Goal: Task Accomplishment & Management: Manage account settings

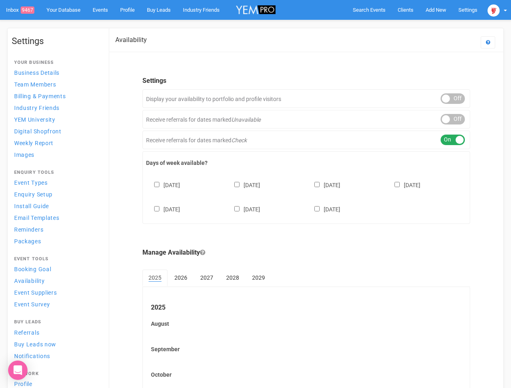
click at [255, 194] on div "Sunday Monday Tuesday Wednesday Thursday Friday Saturday" at bounding box center [306, 193] width 320 height 49
click at [369, 10] on span "Search Events" at bounding box center [369, 10] width 33 height 6
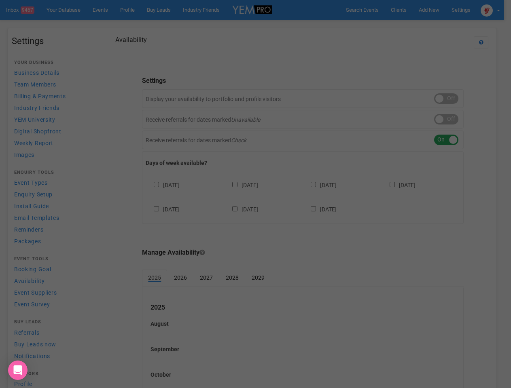
click at [435, 10] on body "Search Events Clients Add New New Client New Event New Enquiry Settings Stamfor…" at bounding box center [255, 246] width 511 height 493
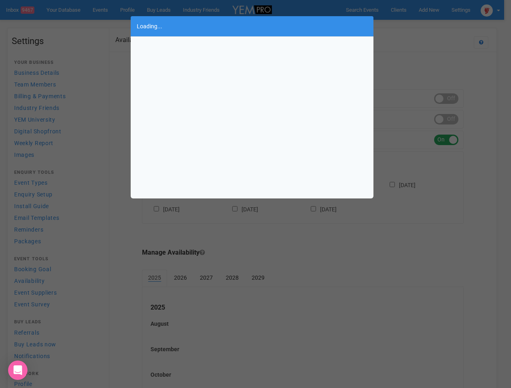
click at [417, 26] on div "Loading..." at bounding box center [255, 194] width 511 height 388
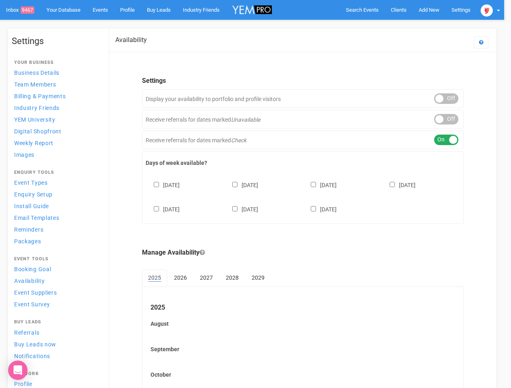
click at [497, 10] on body "Search Events Clients Add New New Client New Event New Enquiry Settings Stamfor…" at bounding box center [255, 246] width 511 height 493
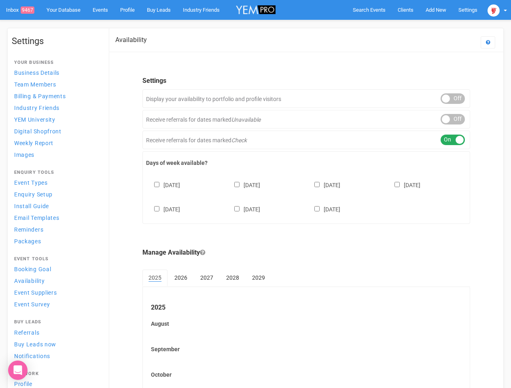
click at [452, 99] on div "ON OFF" at bounding box center [452, 98] width 24 height 11
click at [452, 119] on div "ON OFF" at bounding box center [452, 119] width 24 height 11
click at [452, 140] on div "ON OFF" at bounding box center [452, 140] width 24 height 11
click at [306, 196] on div "Sunday Monday Tuesday Wednesday Thursday Friday Saturday" at bounding box center [306, 193] width 320 height 49
